Goal: Information Seeking & Learning: Stay updated

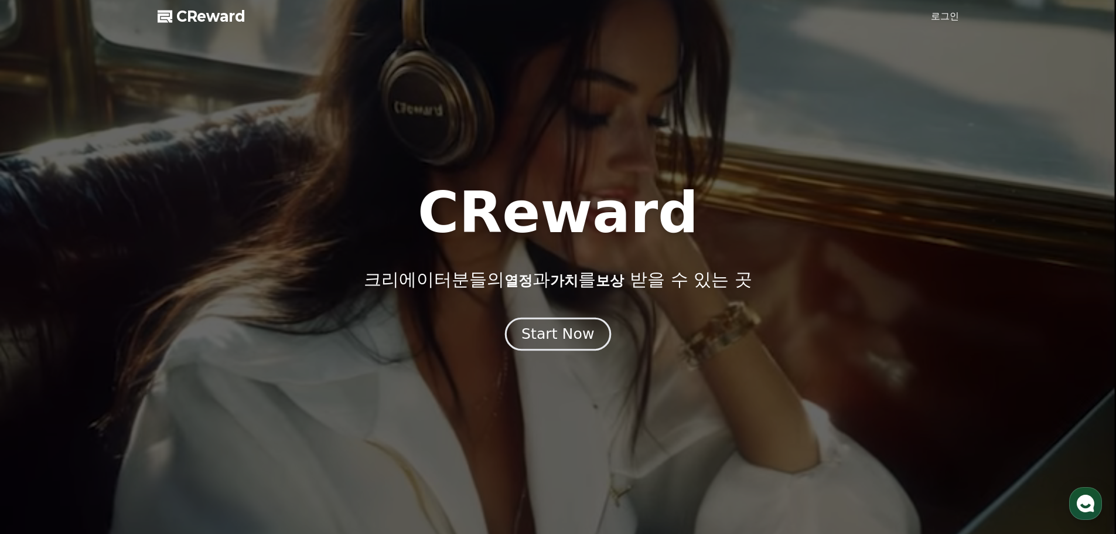
click at [544, 342] on div "Start Now" at bounding box center [557, 334] width 73 height 20
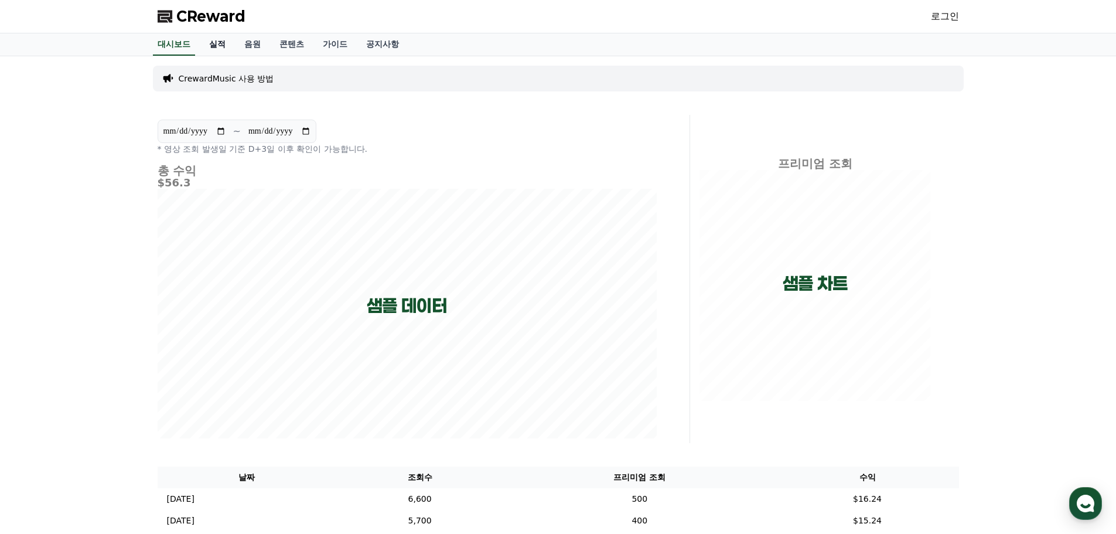
click at [217, 49] on link "실적" at bounding box center [217, 44] width 35 height 22
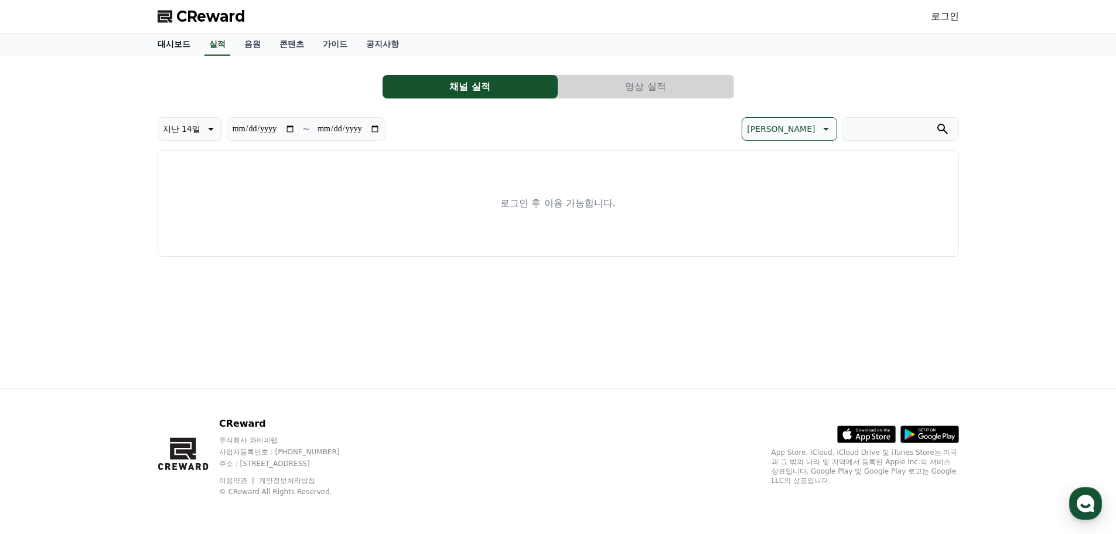
click at [169, 44] on link "대시보드" at bounding box center [174, 44] width 52 height 22
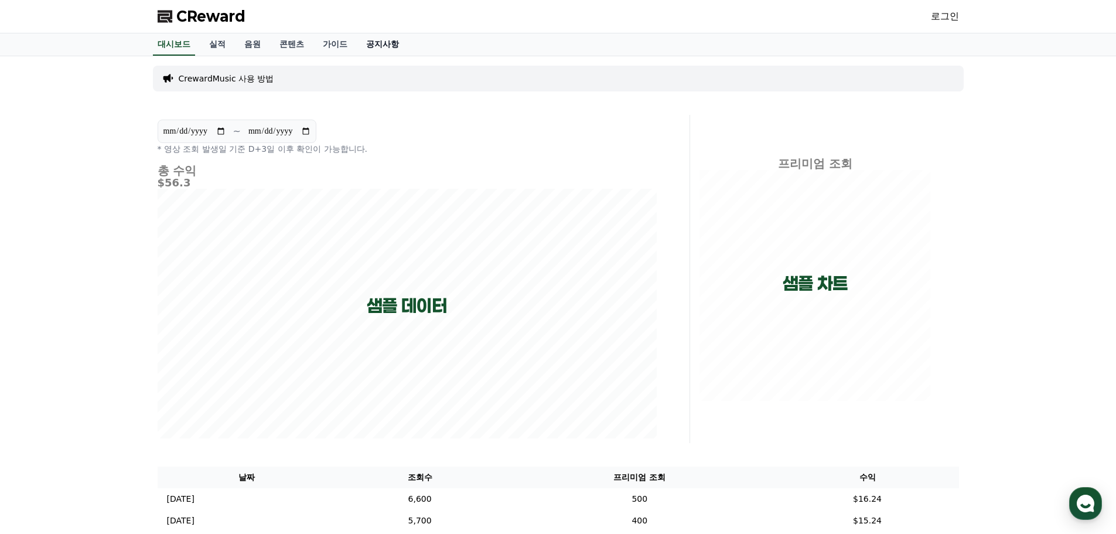
click at [380, 42] on link "공지사항" at bounding box center [383, 44] width 52 height 22
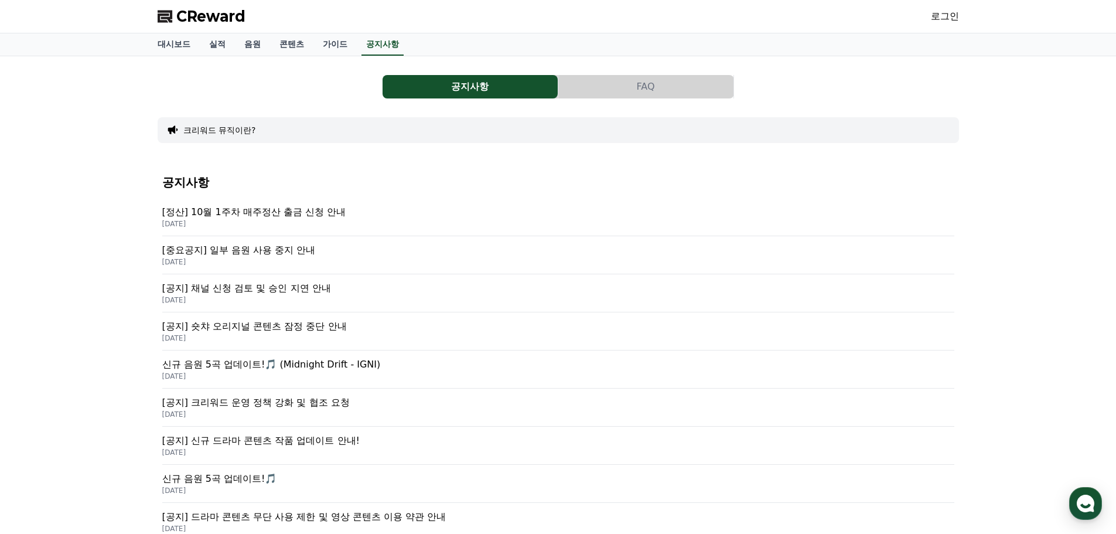
click at [286, 216] on p "[정산] 10월 1주차 매주정산 출금 신청 안내" at bounding box center [558, 212] width 792 height 14
click at [259, 440] on p "[공지] 신규 드라마 콘텐츠 작품 업데이트 안내!" at bounding box center [558, 440] width 792 height 14
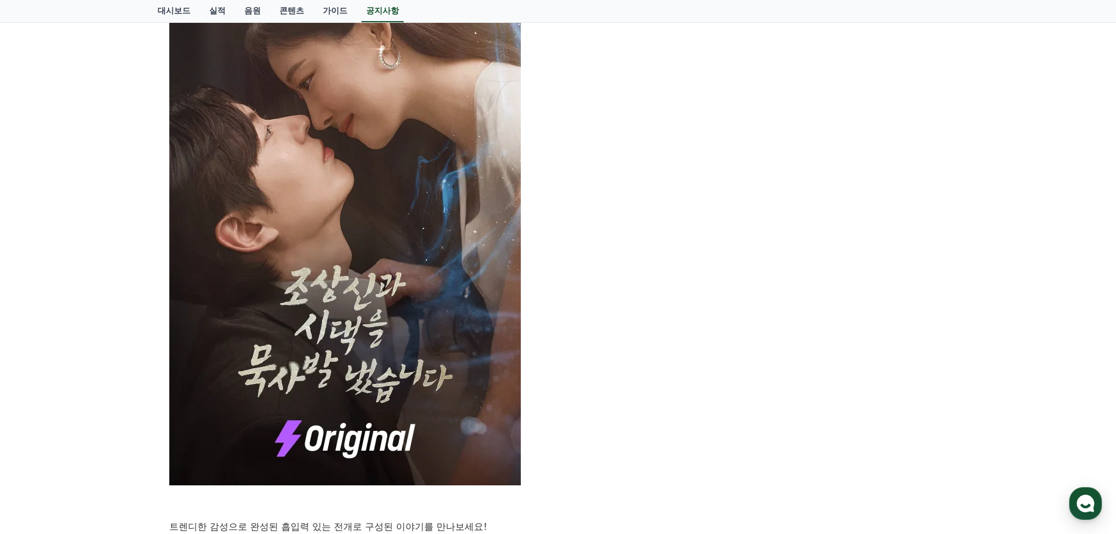
scroll to position [527, 0]
